Goal: Check status: Check status

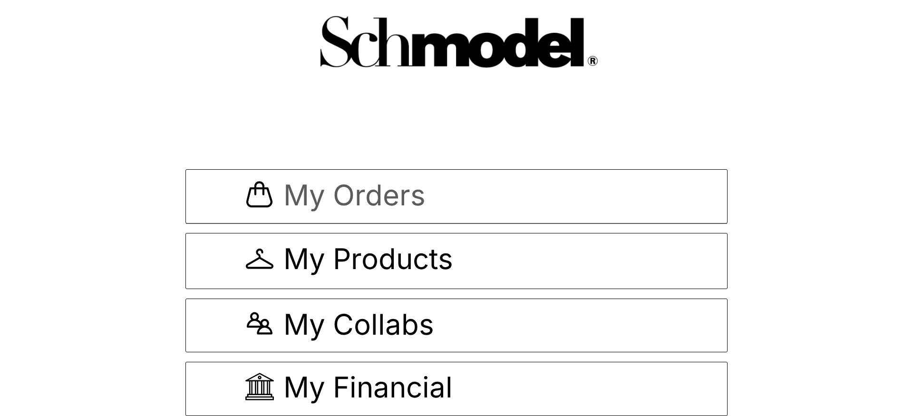
click at [426, 181] on span "My Orders" at bounding box center [354, 197] width 142 height 32
